Goal: Obtain resource: Obtain resource

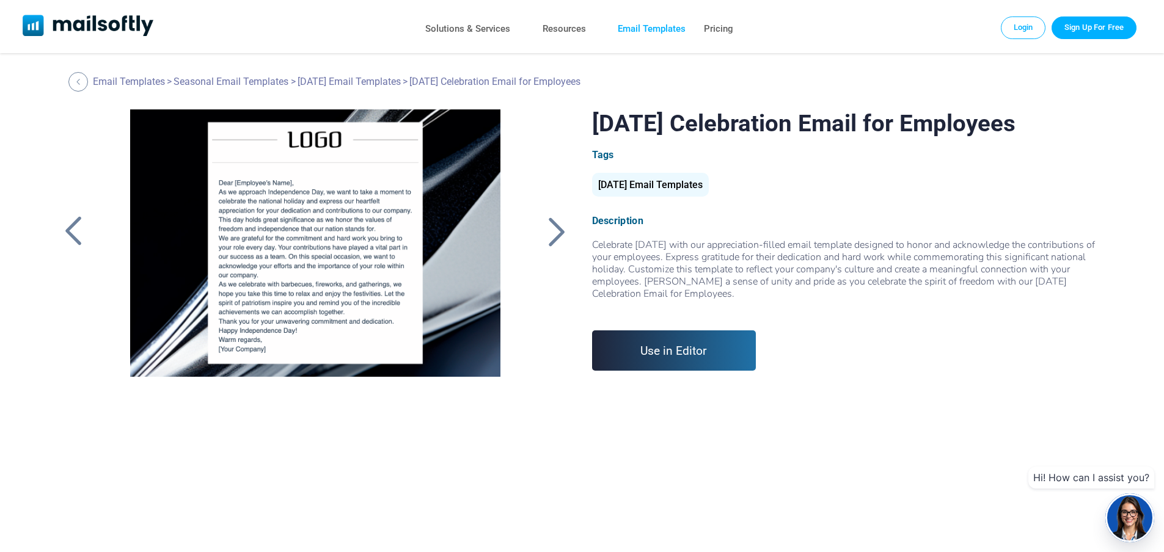
click at [655, 32] on link "Email Templates" at bounding box center [652, 29] width 68 height 18
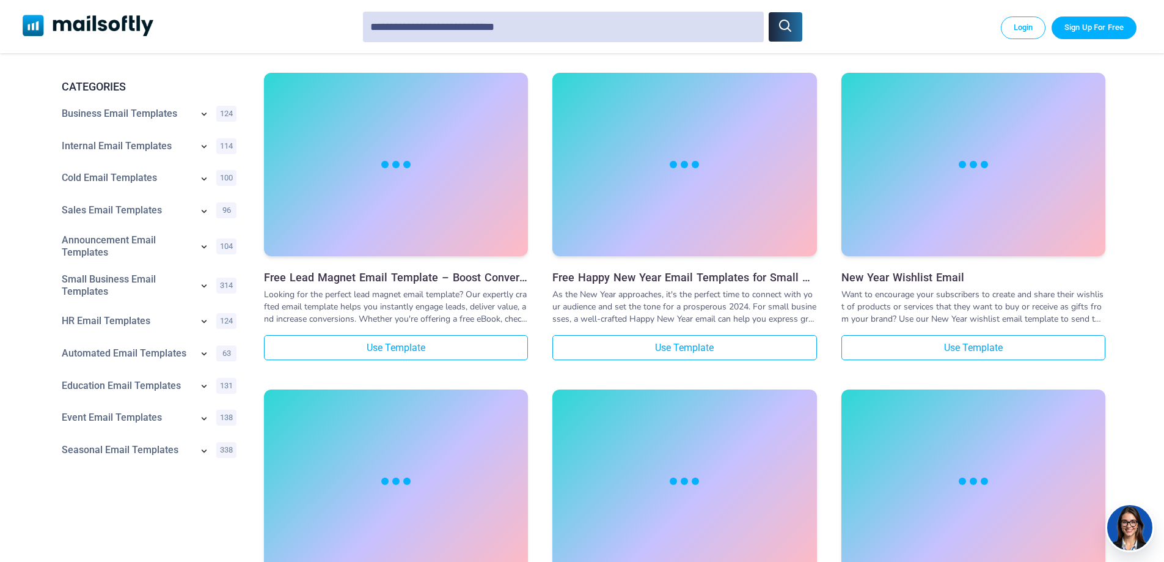
scroll to position [367, 0]
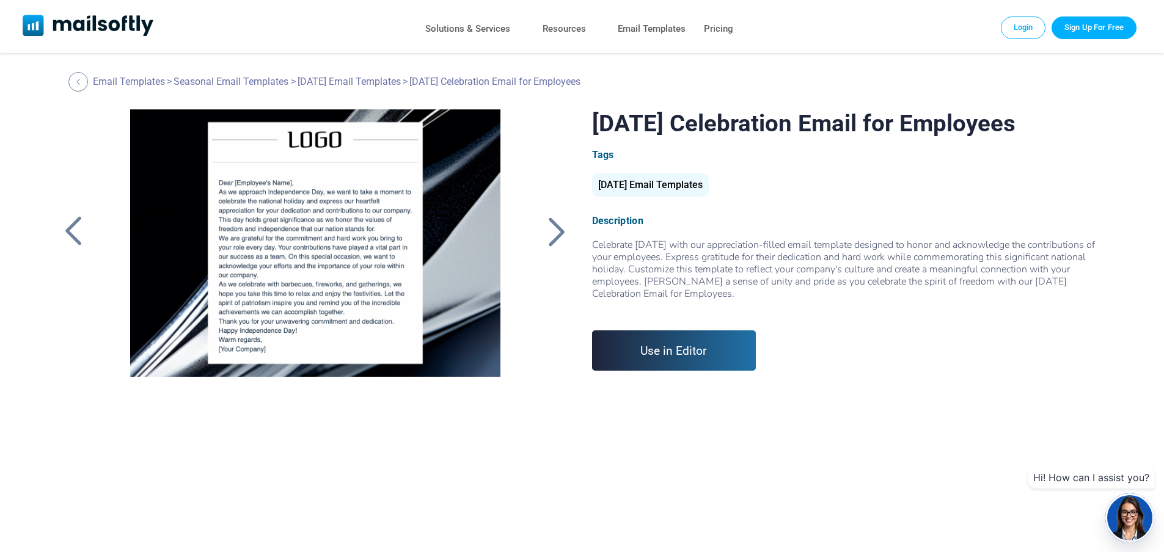
click at [563, 234] on div at bounding box center [557, 232] width 31 height 32
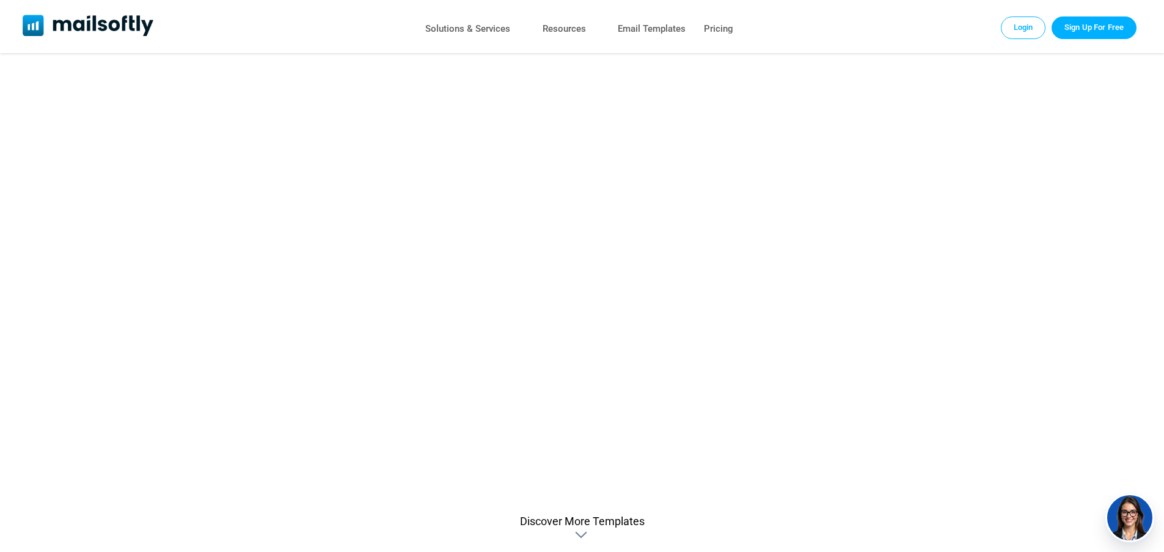
scroll to position [428, 0]
